Goal: Transaction & Acquisition: Subscribe to service/newsletter

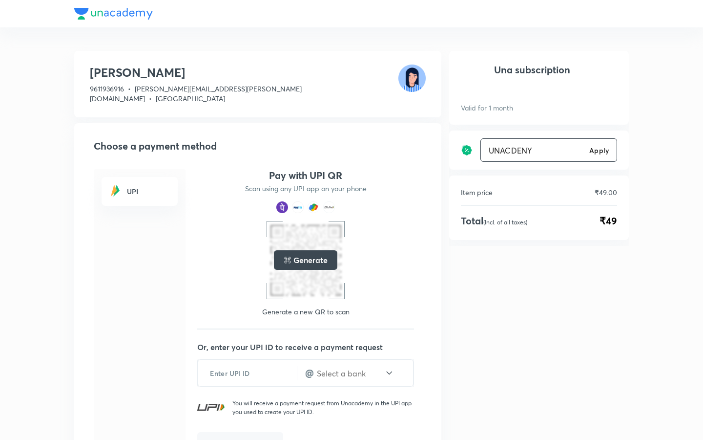
type input "UNACDENY"
click at [599, 153] on h6 "Apply" at bounding box center [600, 150] width 20 height 10
